Goal: Task Accomplishment & Management: Use online tool/utility

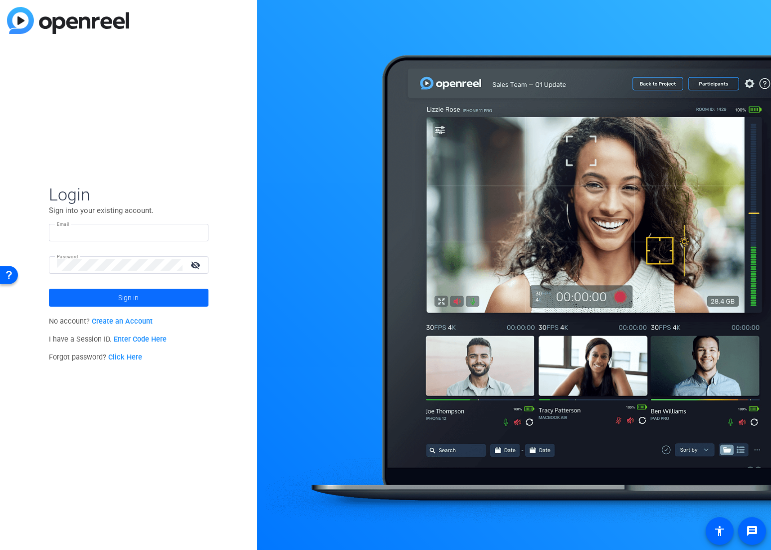
type input "molly@ideadecanter.com"
click at [133, 295] on span "Sign in" at bounding box center [128, 297] width 20 height 25
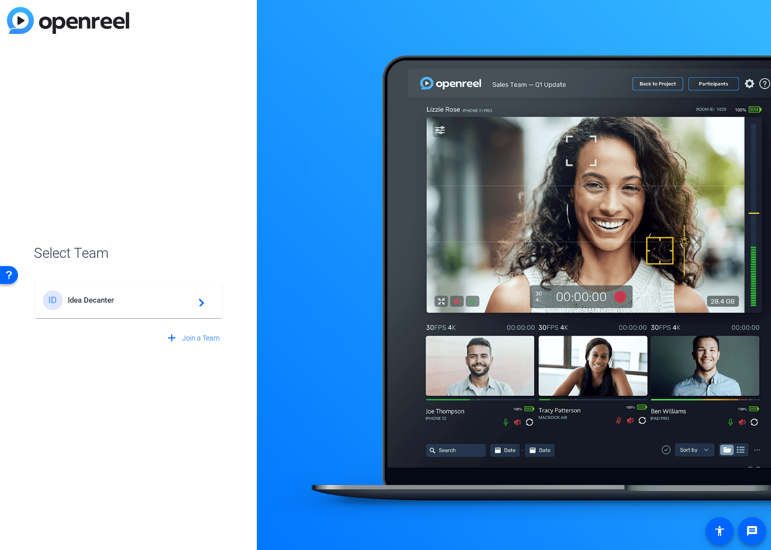
click at [172, 298] on span "Idea Decanter" at bounding box center [130, 300] width 125 height 9
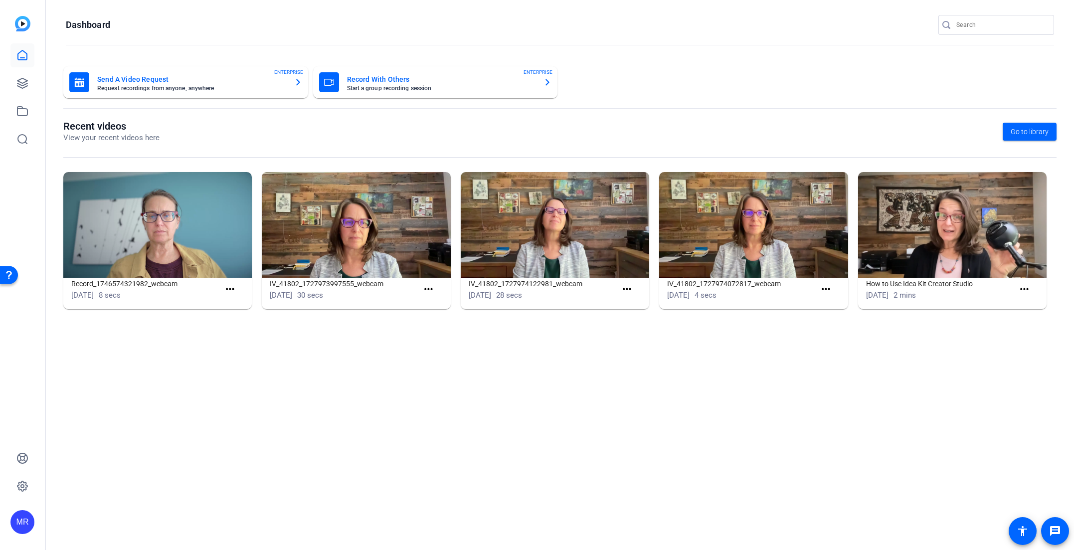
click at [770, 26] on input "Search" at bounding box center [1001, 25] width 90 height 12
type input "Ventus"
click at [770, 19] on div at bounding box center [537, 275] width 1074 height 550
click at [24, 84] on icon at bounding box center [22, 83] width 12 height 12
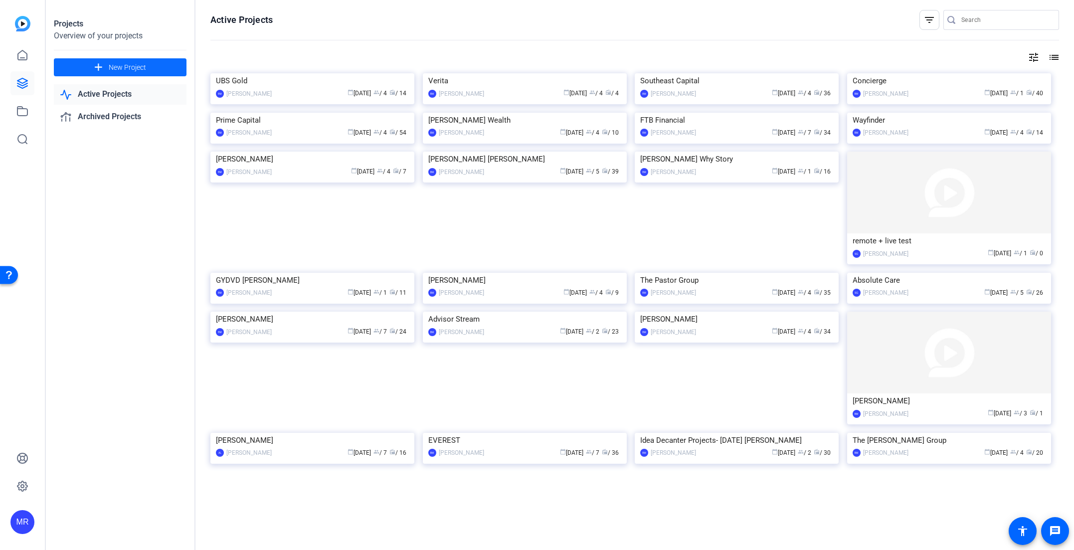
click at [102, 66] on mat-icon "add" at bounding box center [98, 67] width 12 height 12
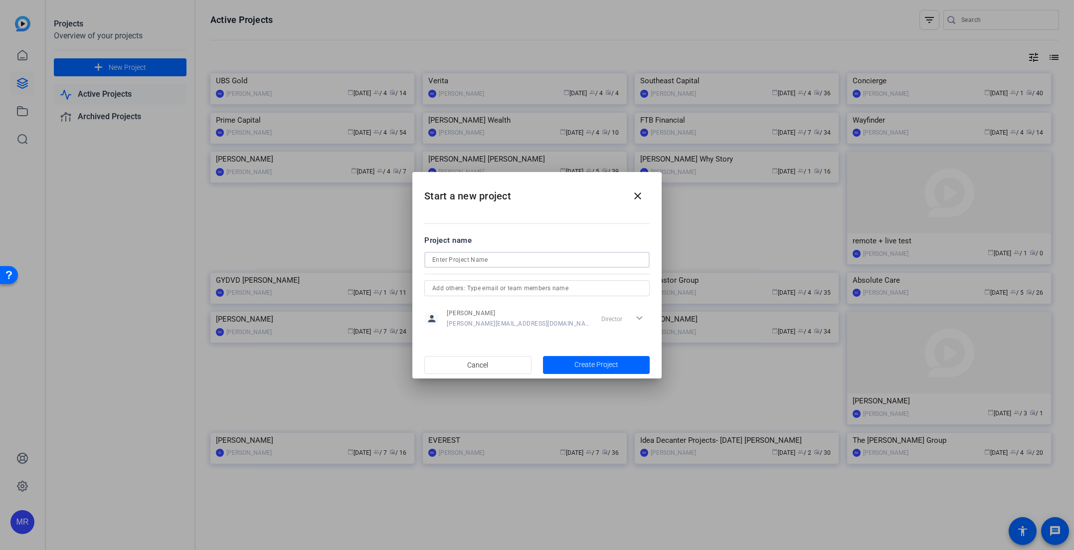
click at [472, 261] on input at bounding box center [536, 260] width 209 height 12
type input "Ventus Group"
click at [476, 287] on input "text" at bounding box center [536, 288] width 209 height 12
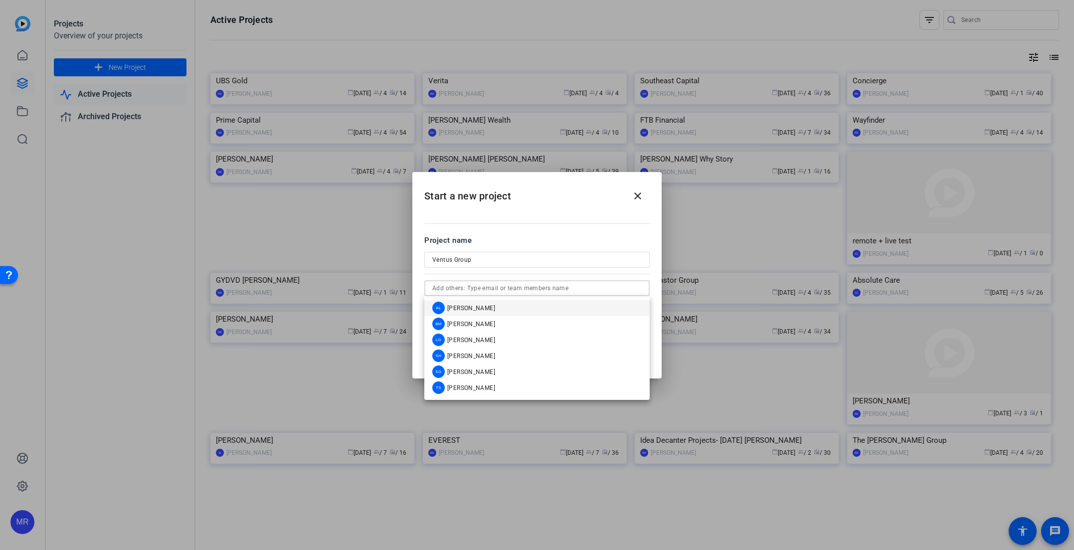
click at [476, 310] on span "Audrey Lee" at bounding box center [471, 308] width 48 height 8
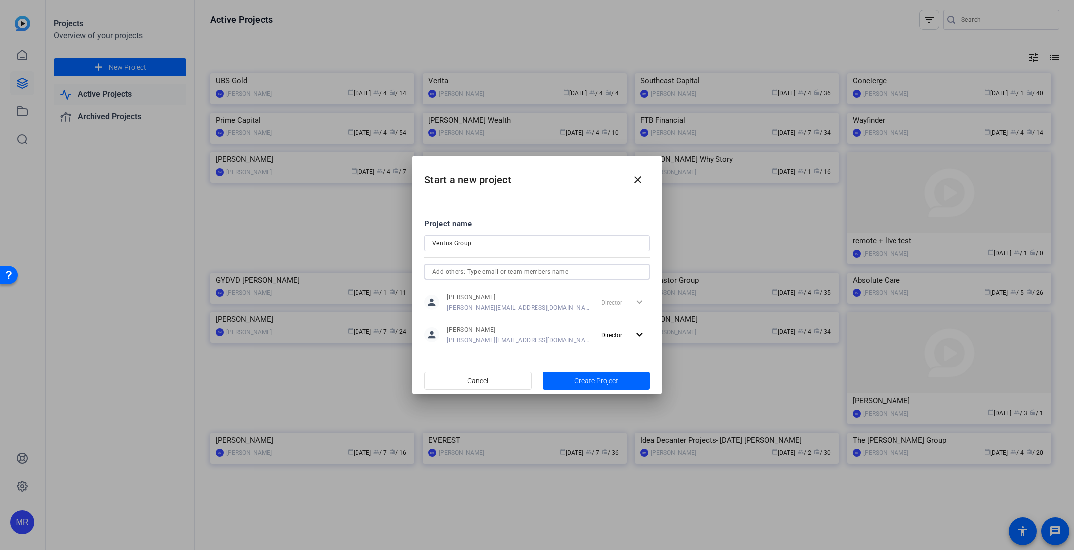
click at [466, 275] on input "text" at bounding box center [536, 272] width 209 height 12
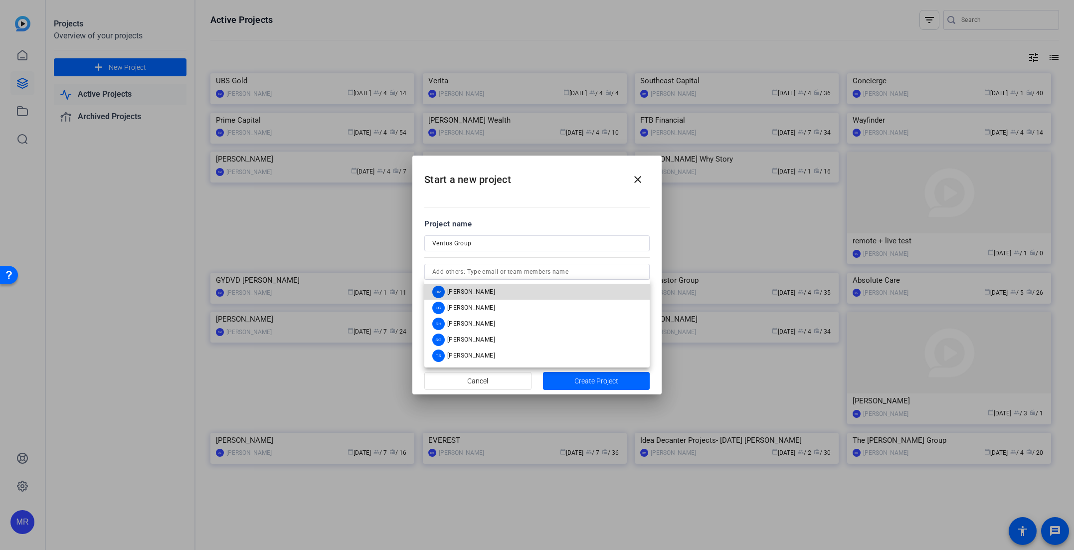
click at [469, 290] on span "Betsy Mugavero" at bounding box center [471, 292] width 48 height 8
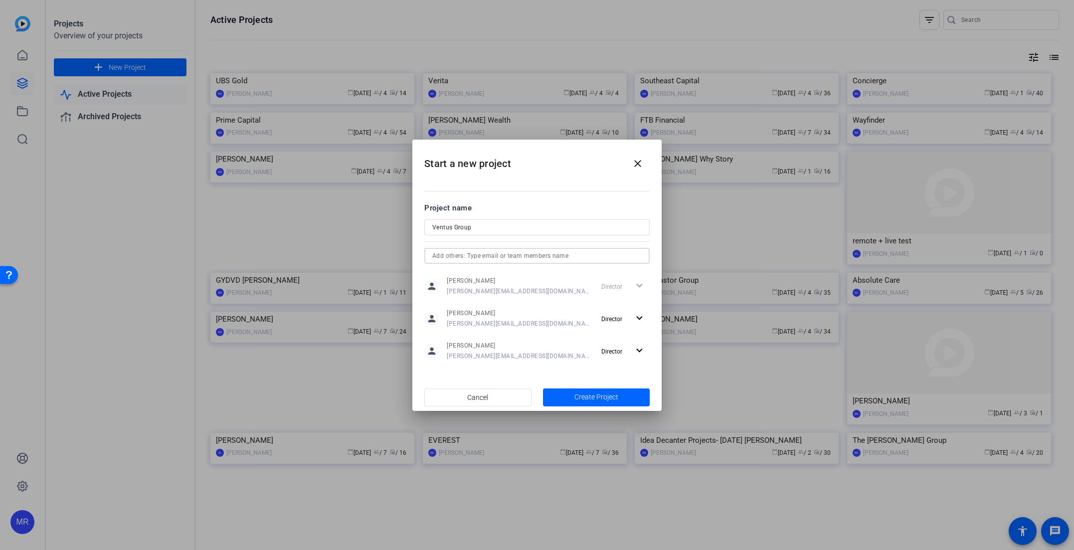
click at [466, 257] on input "text" at bounding box center [536, 256] width 209 height 12
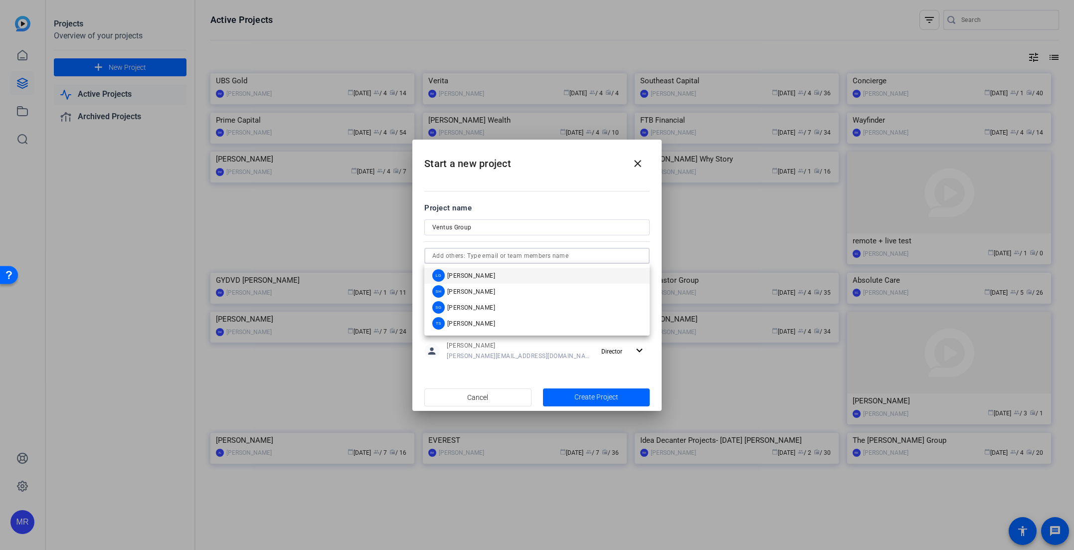
click at [466, 275] on span "Laura Garfield" at bounding box center [471, 276] width 48 height 8
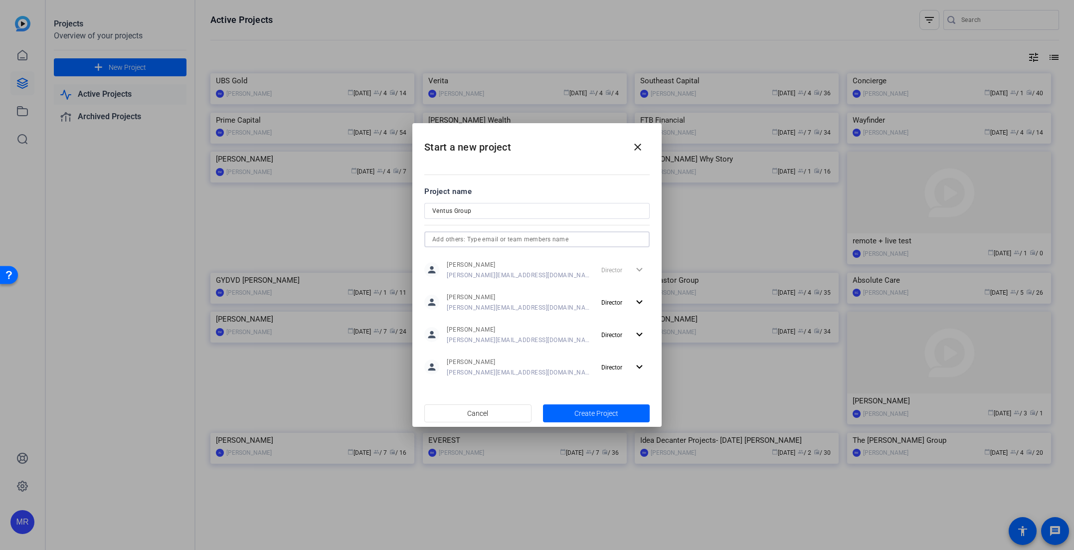
click at [466, 238] on input "text" at bounding box center [536, 239] width 209 height 12
click at [466, 259] on span "Sam Hale" at bounding box center [471, 259] width 48 height 8
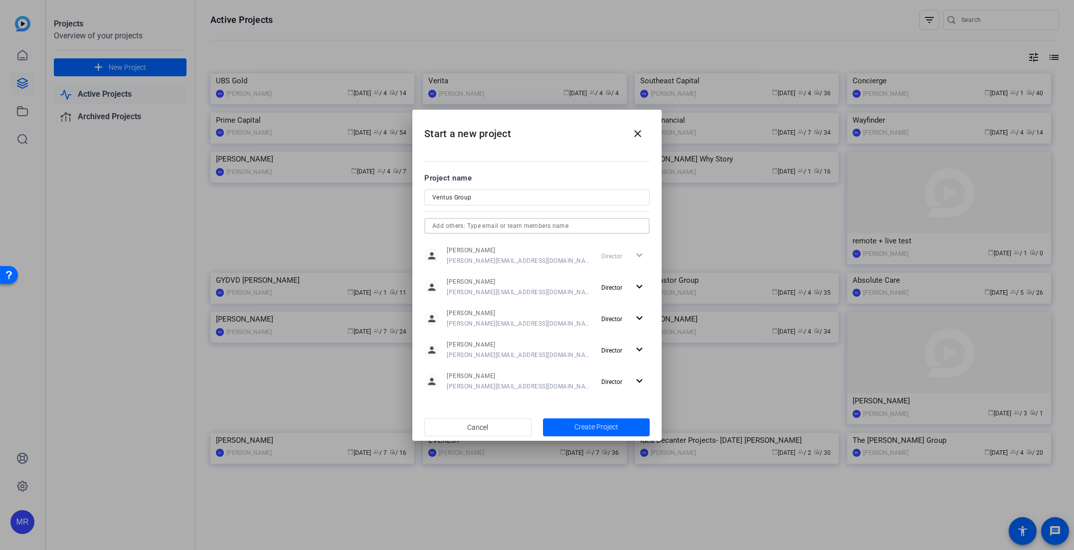
click at [468, 225] on input "text" at bounding box center [536, 226] width 209 height 12
click at [468, 243] on span "Sharon Gottula" at bounding box center [471, 246] width 48 height 8
click at [468, 227] on input "text" at bounding box center [536, 226] width 209 height 12
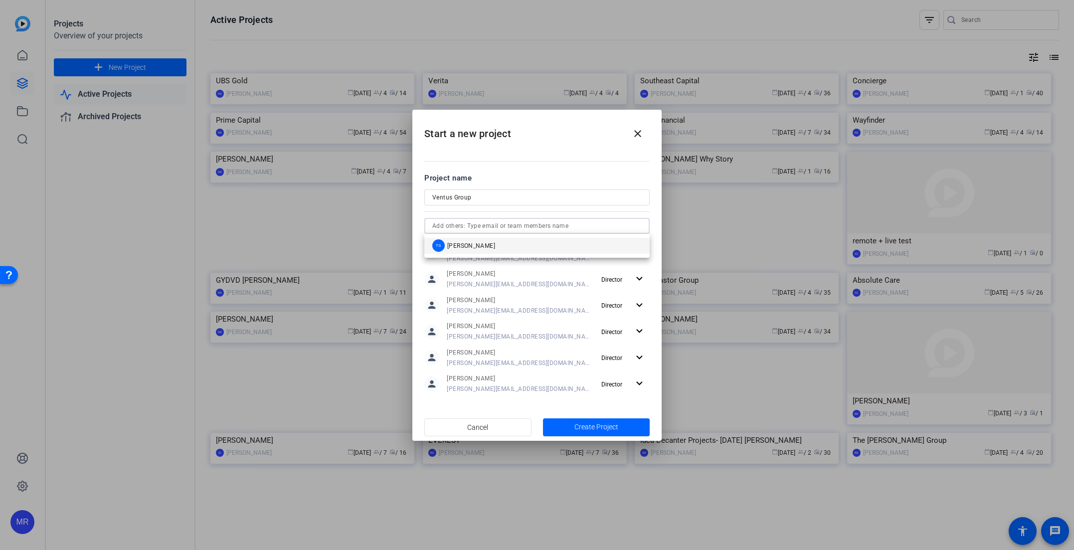
click at [468, 243] on span "Tracy Shaw" at bounding box center [471, 246] width 48 height 8
click at [595, 432] on span "Create Project" at bounding box center [596, 427] width 44 height 10
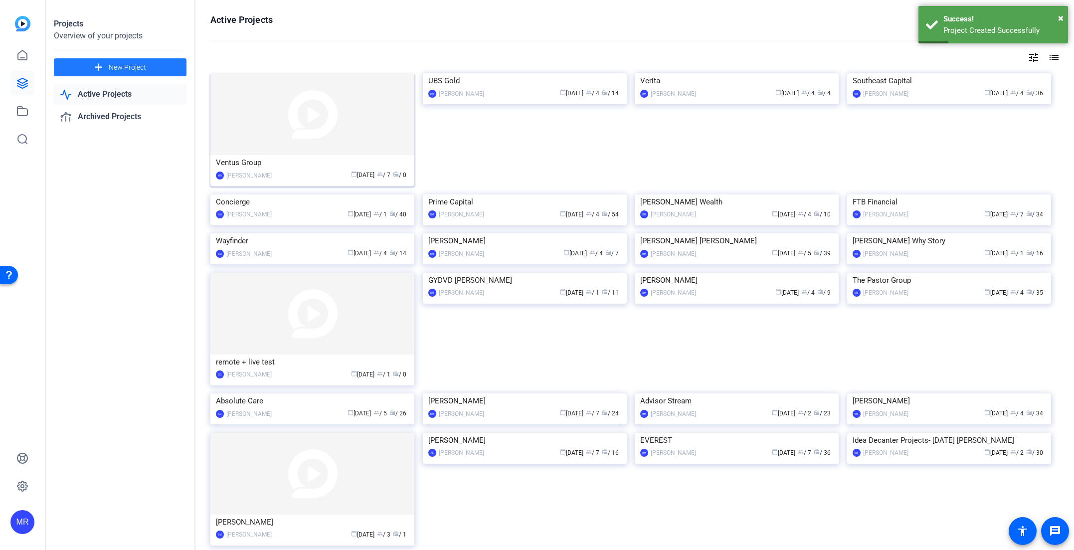
click at [299, 159] on div "Ventus Group" at bounding box center [312, 162] width 193 height 15
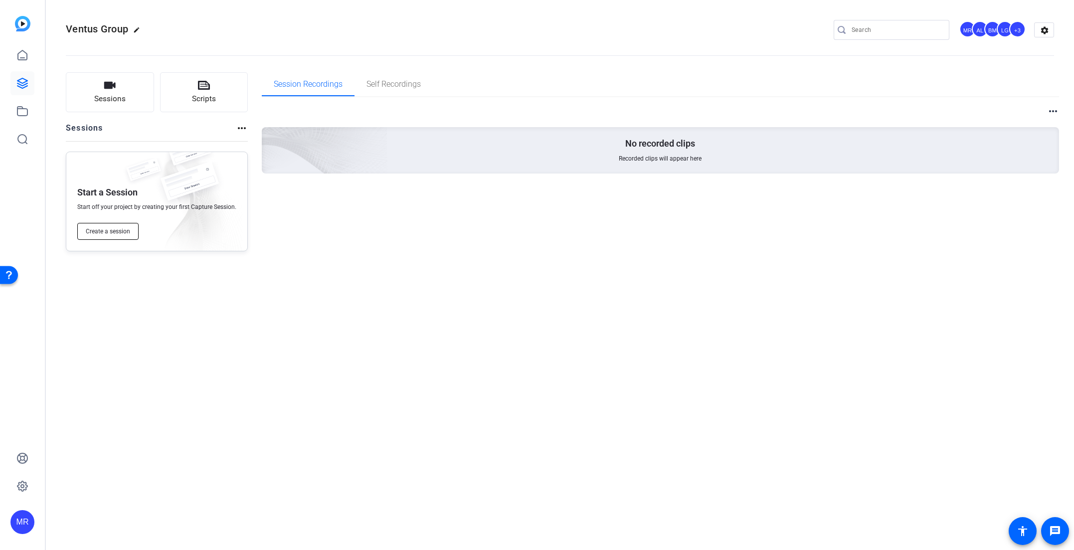
click at [114, 236] on button "Create a session" at bounding box center [107, 231] width 61 height 17
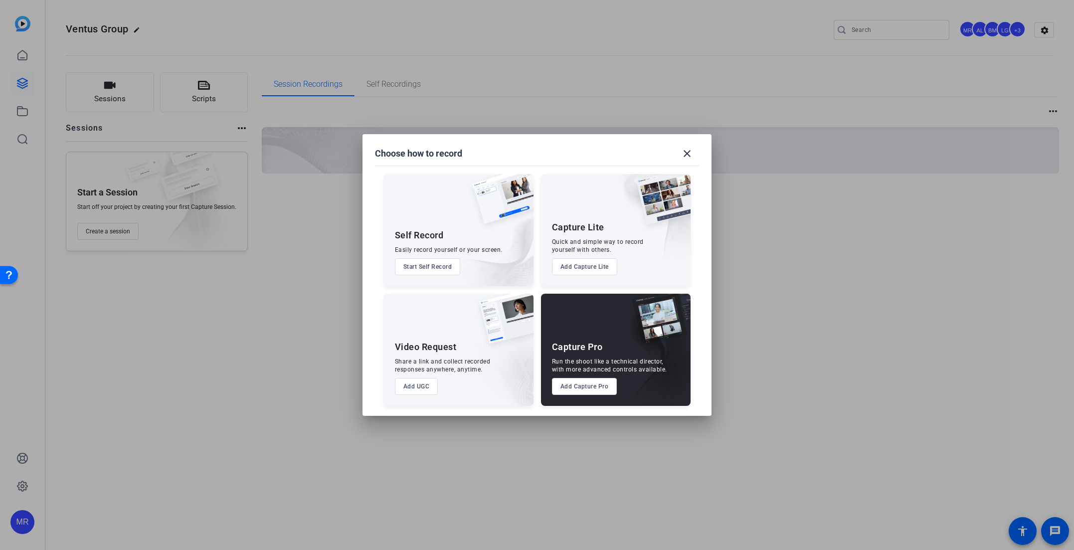
click at [595, 383] on button "Add Capture Pro" at bounding box center [584, 386] width 65 height 17
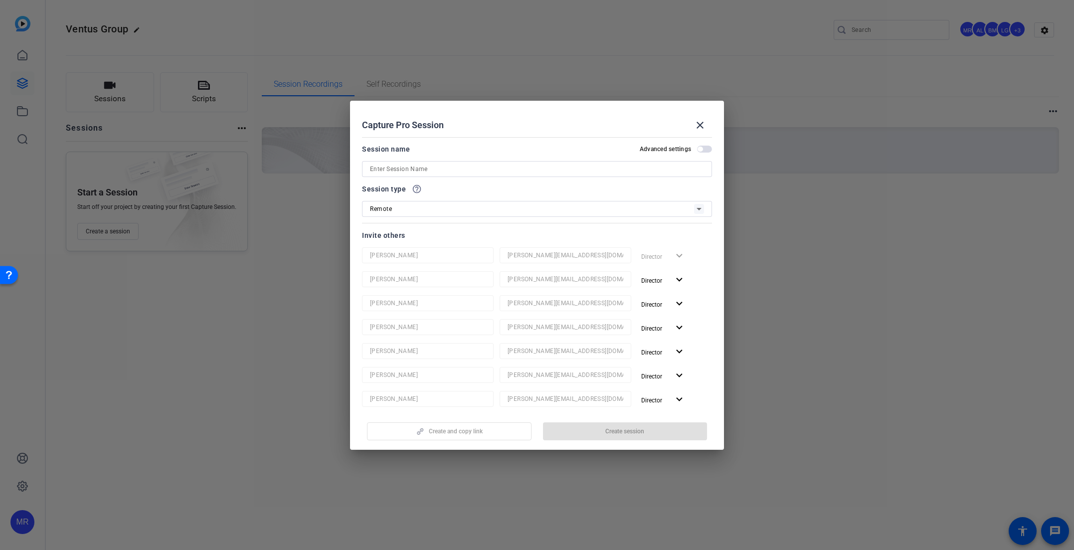
click at [442, 171] on input at bounding box center [537, 169] width 334 height 12
type input "Ryan Practice Session"
click at [652, 429] on span "button" at bounding box center [625, 431] width 165 height 24
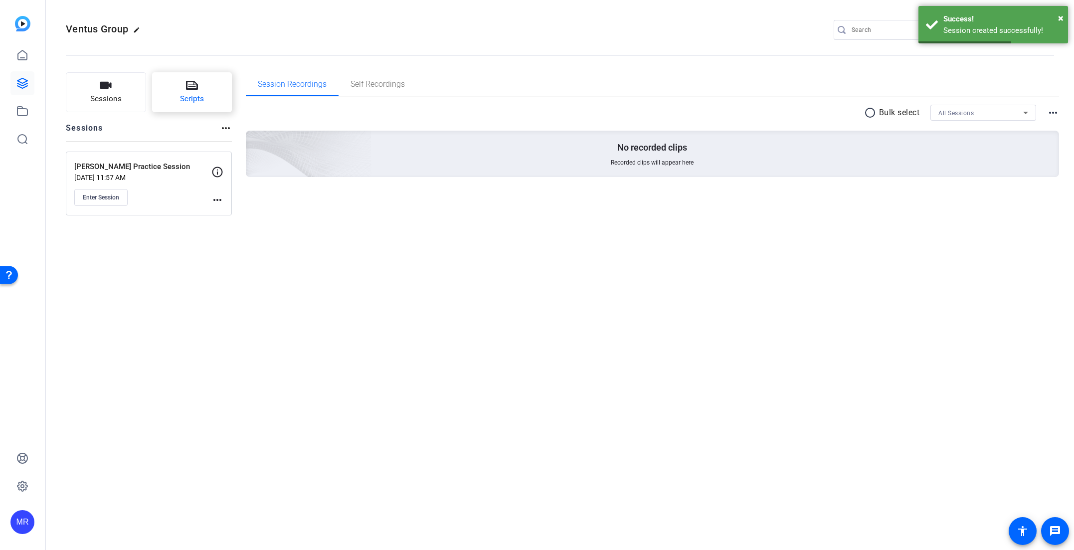
click at [196, 93] on span "Scripts" at bounding box center [192, 98] width 24 height 11
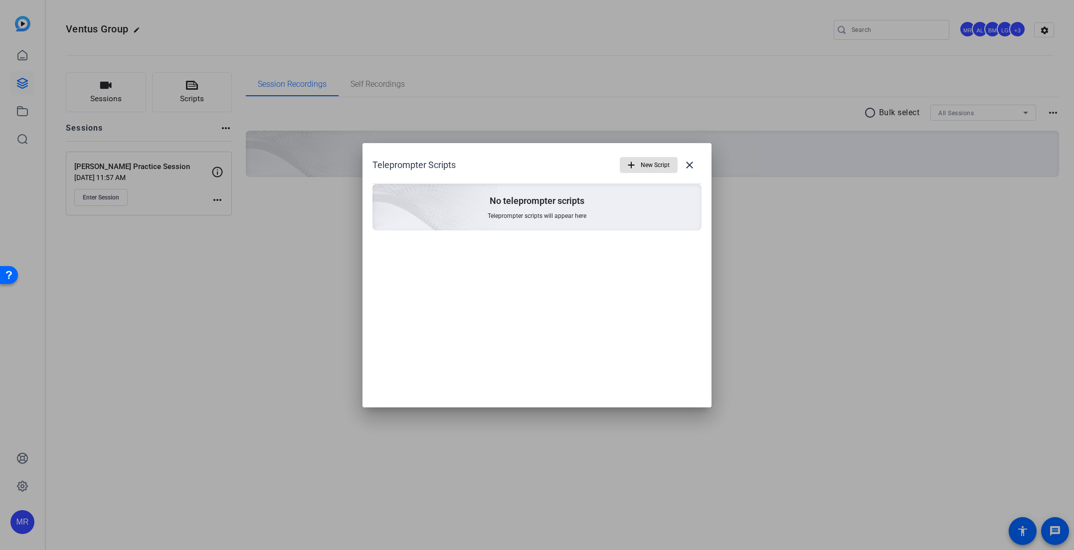
click at [647, 165] on span "New Script" at bounding box center [655, 165] width 29 height 19
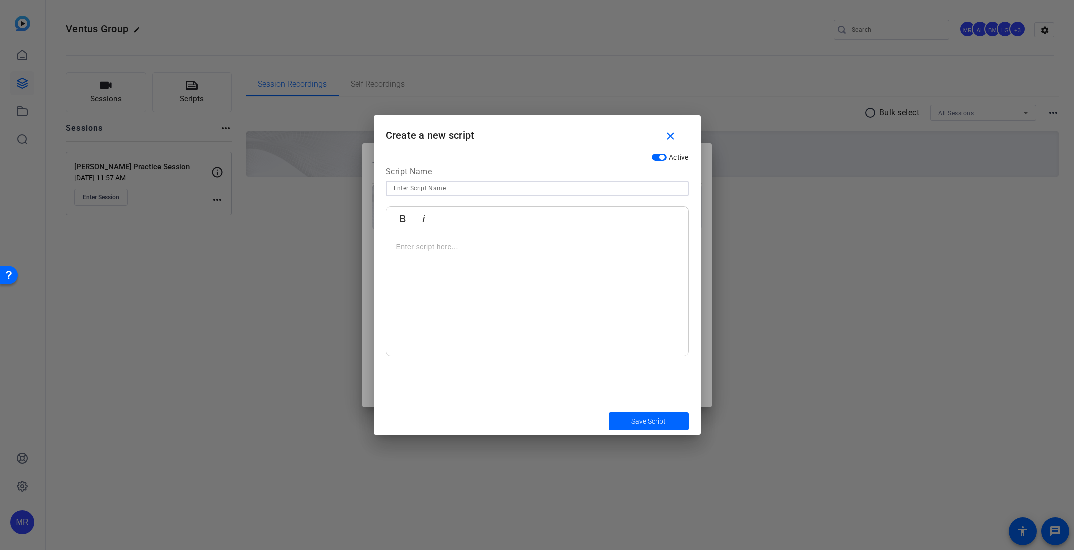
click at [444, 190] on input at bounding box center [537, 189] width 287 height 12
type input "Prelim Script"
click at [425, 251] on p at bounding box center [537, 246] width 282 height 11
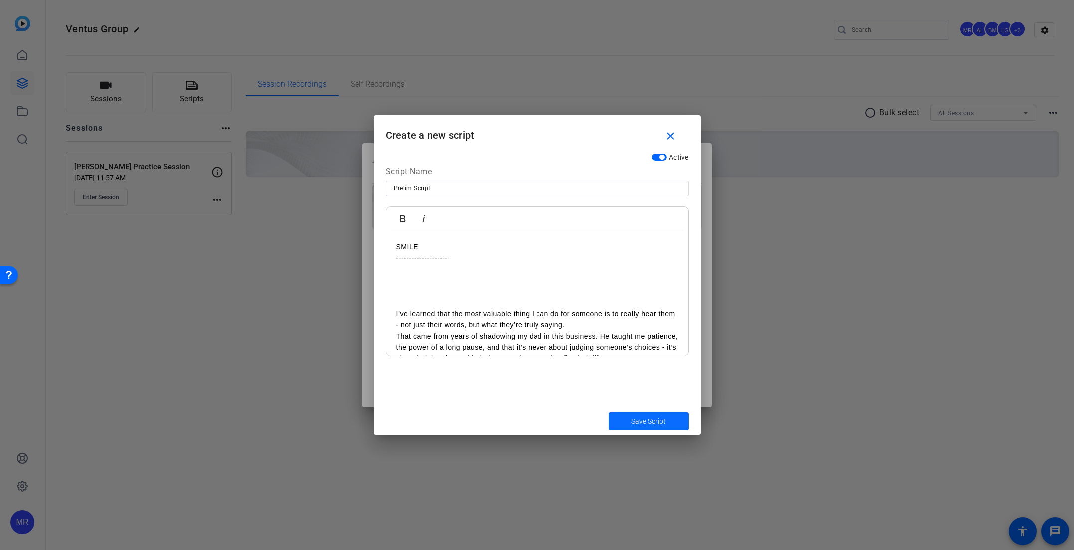
click at [639, 412] on span "submit" at bounding box center [649, 421] width 80 height 24
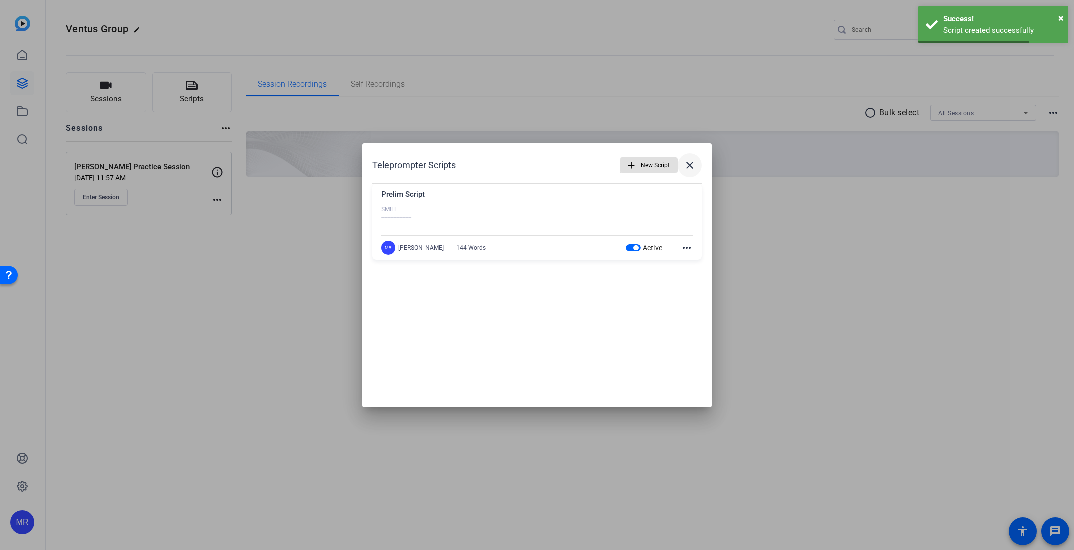
click at [693, 168] on mat-icon "close" at bounding box center [690, 165] width 12 height 12
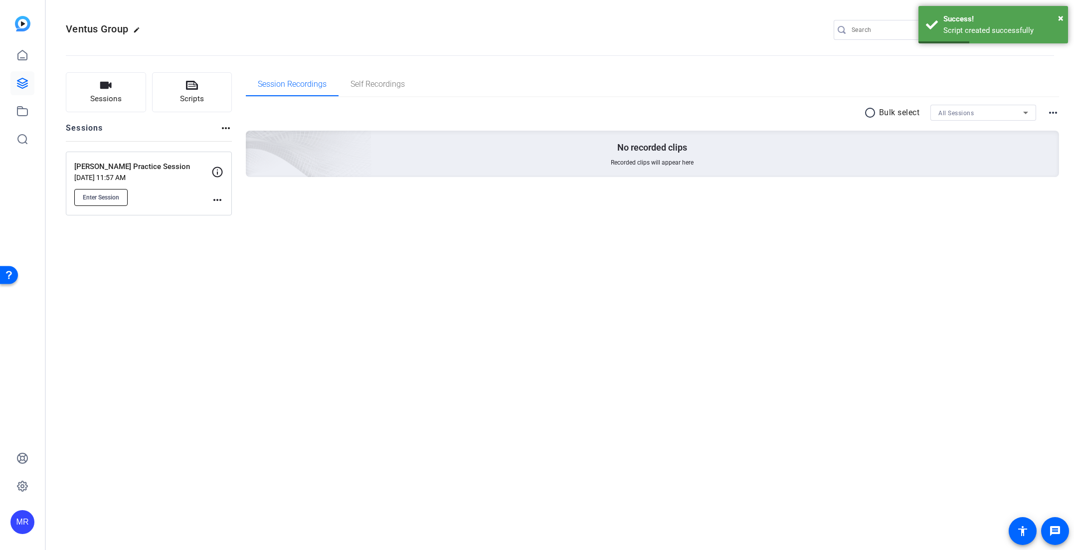
click at [108, 202] on button "Enter Session" at bounding box center [100, 197] width 53 height 17
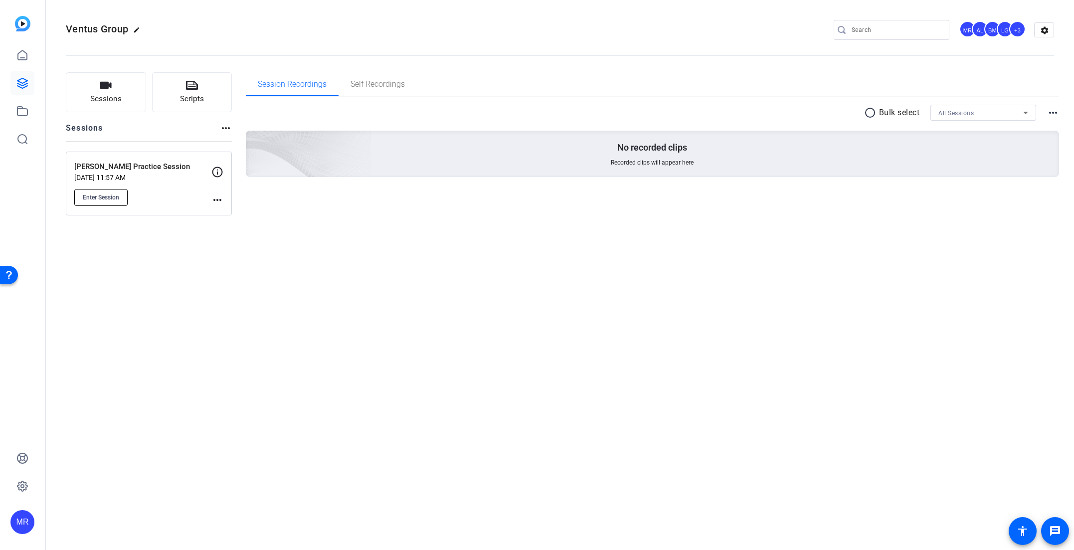
click at [103, 193] on span "Enter Session" at bounding box center [101, 197] width 36 height 8
click at [121, 199] on button "Enter Session" at bounding box center [100, 197] width 53 height 17
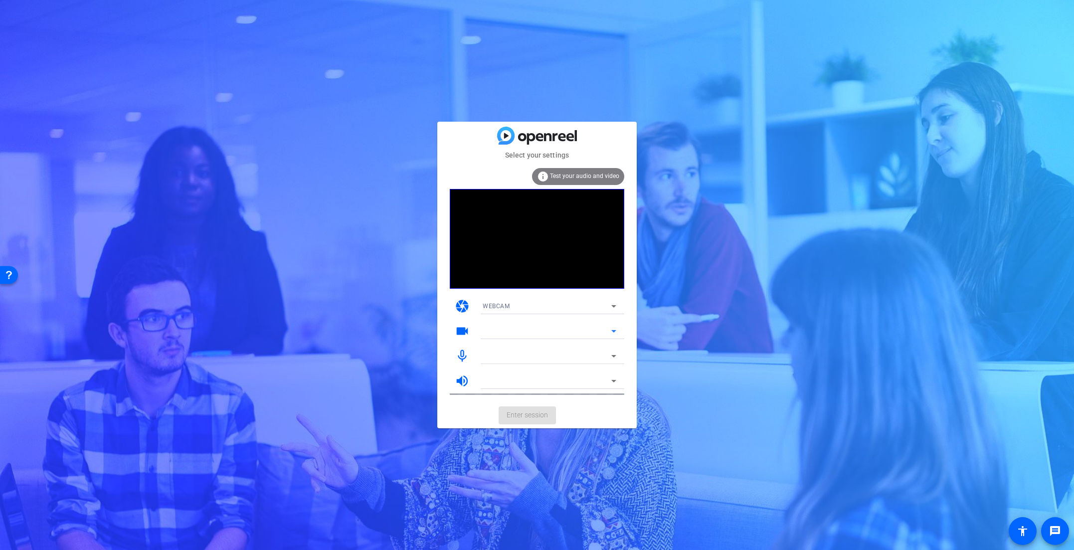
click at [562, 335] on div at bounding box center [547, 331] width 129 height 12
click at [514, 416] on span "Enter session" at bounding box center [527, 415] width 41 height 10
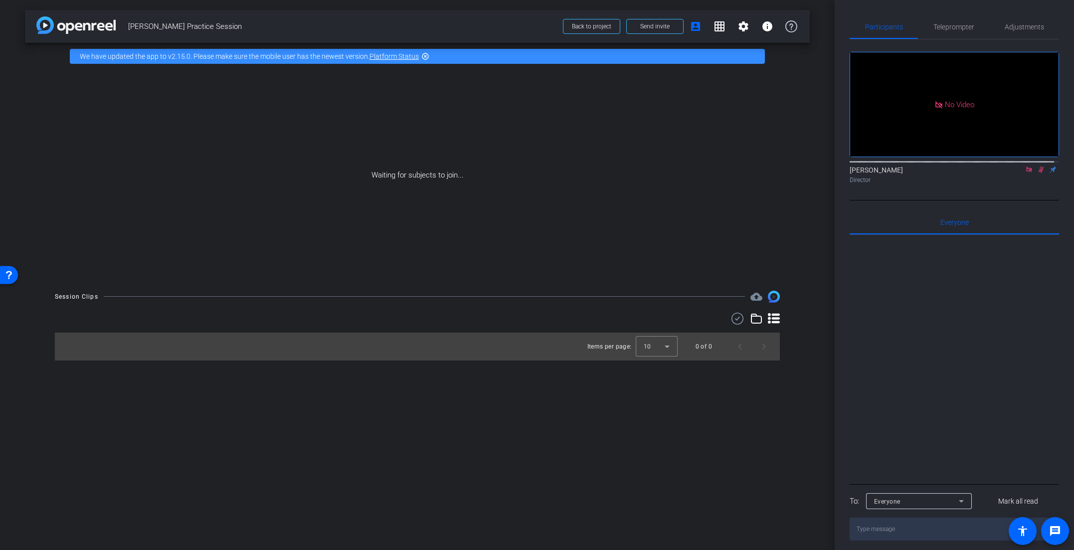
click at [1025, 173] on icon at bounding box center [1029, 169] width 8 height 7
click at [665, 23] on span "Send invite" at bounding box center [654, 26] width 29 height 8
